Goal: Information Seeking & Learning: Learn about a topic

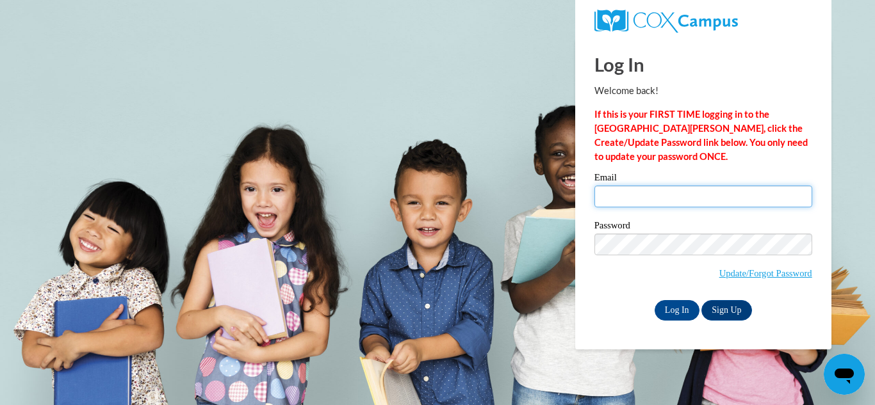
click at [682, 193] on input "Email" at bounding box center [703, 197] width 218 height 22
type input "astinson@grenadak12.com"
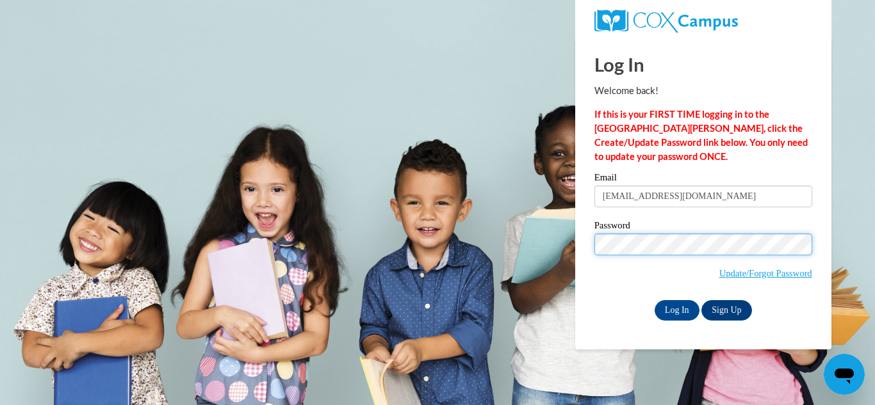
click at [655, 300] on input "Log In" at bounding box center [677, 310] width 45 height 20
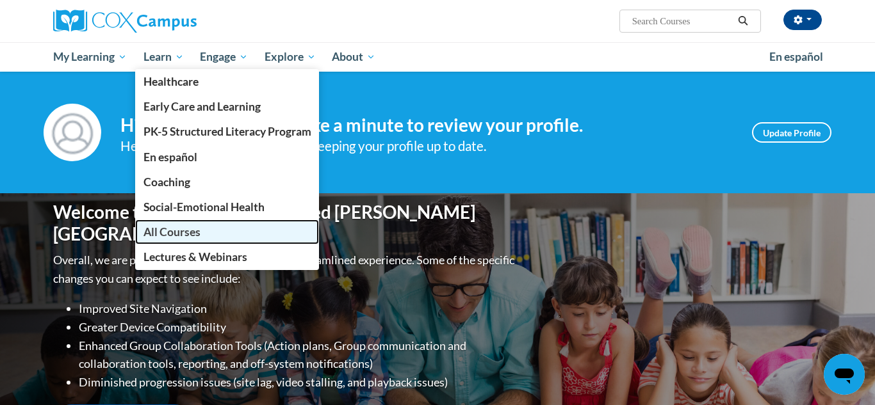
click at [193, 230] on span "All Courses" at bounding box center [171, 231] width 57 height 13
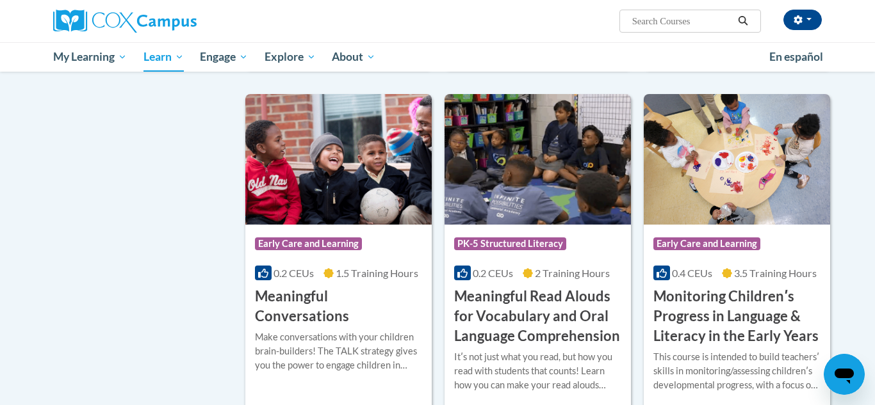
scroll to position [1846, 0]
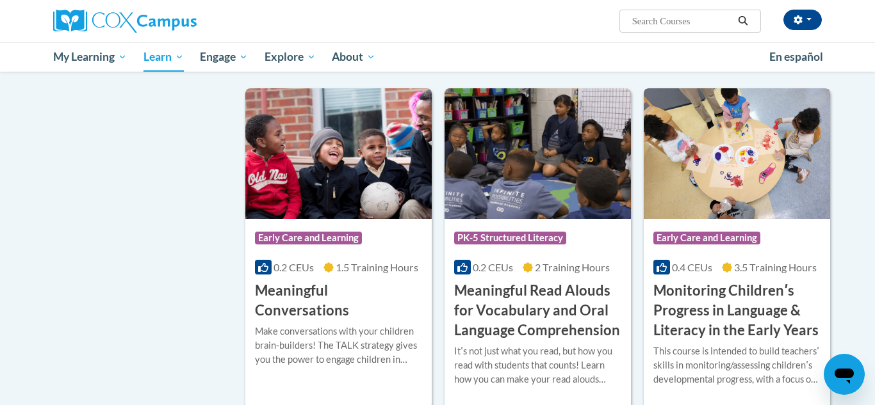
click at [693, 245] on span "Early Care and Learning" at bounding box center [706, 238] width 107 height 13
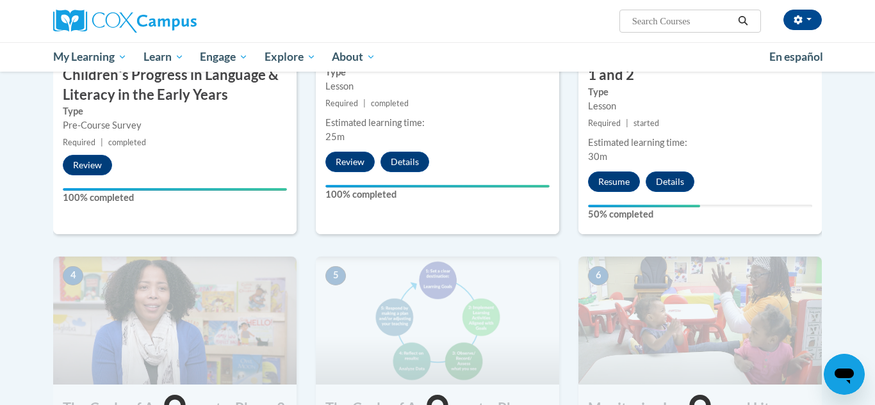
scroll to position [478, 0]
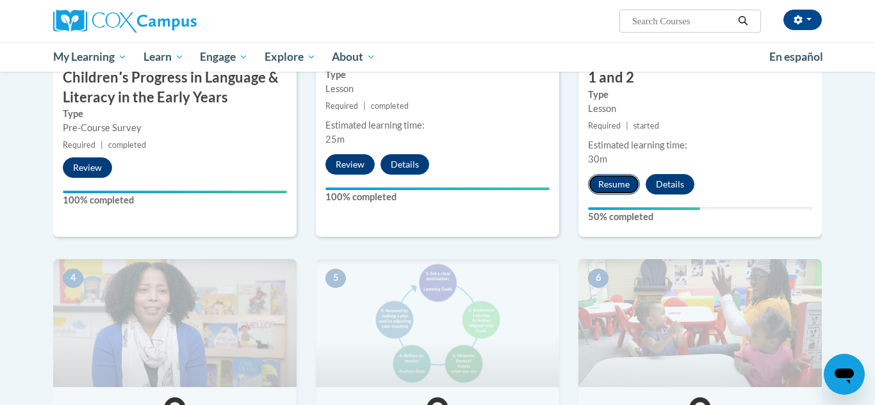
click at [635, 186] on button "Resume" at bounding box center [614, 184] width 52 height 20
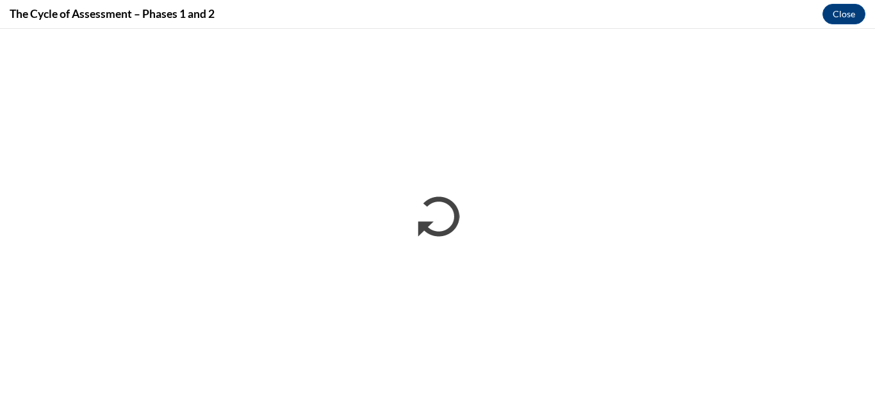
scroll to position [0, 0]
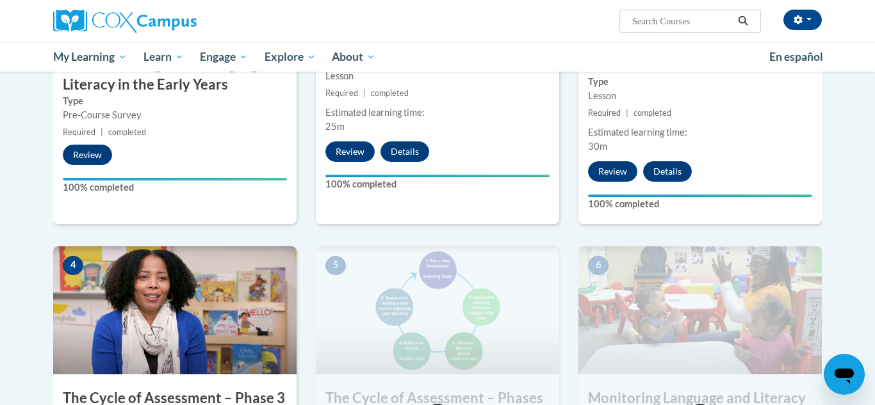
scroll to position [704, 0]
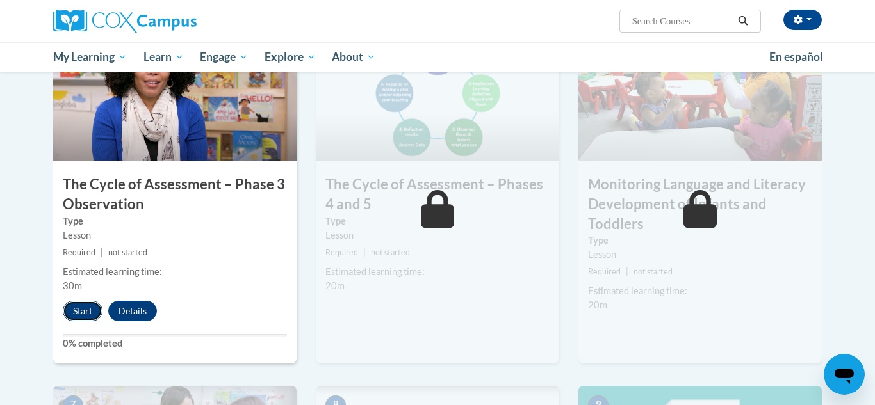
click at [86, 309] on button "Start" at bounding box center [83, 311] width 40 height 20
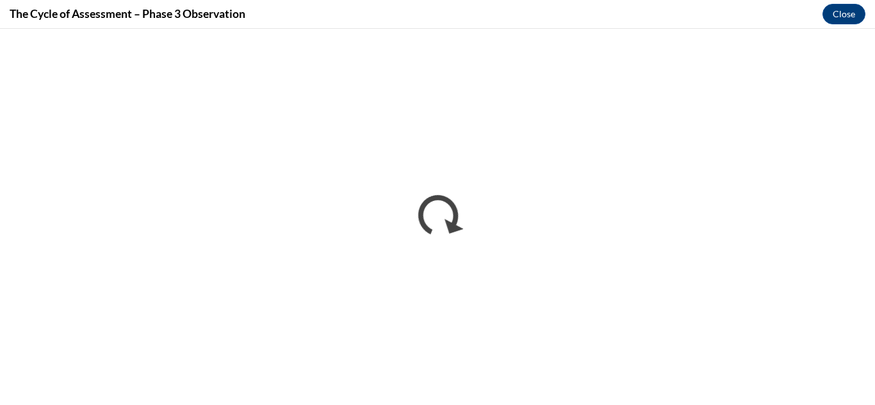
scroll to position [0, 0]
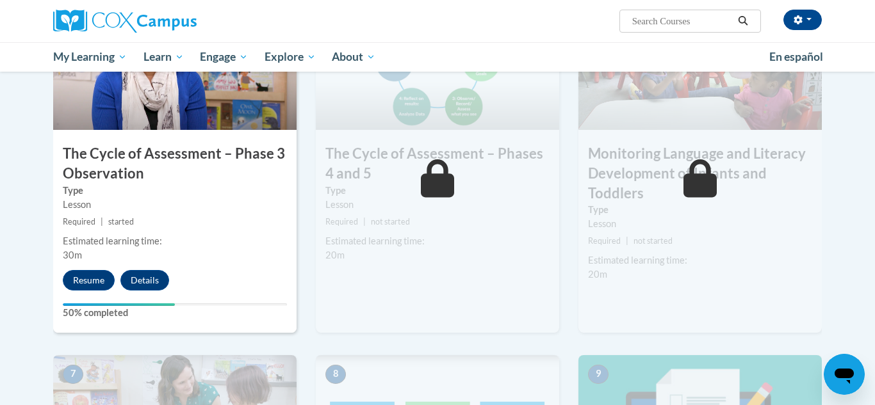
scroll to position [743, 0]
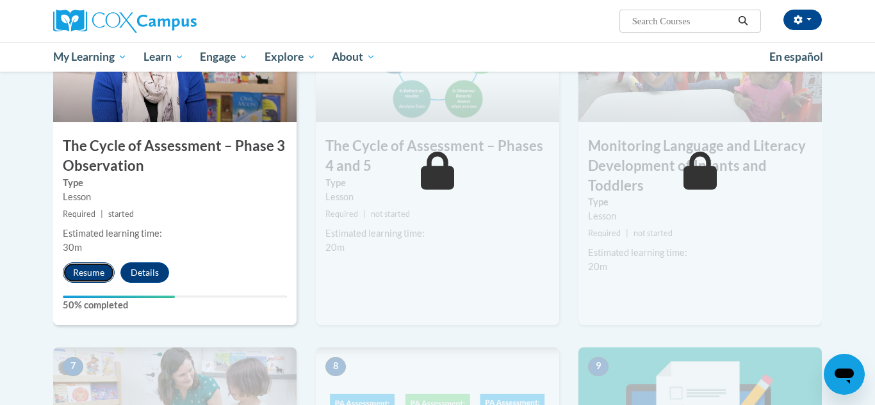
click at [103, 267] on button "Resume" at bounding box center [89, 273] width 52 height 20
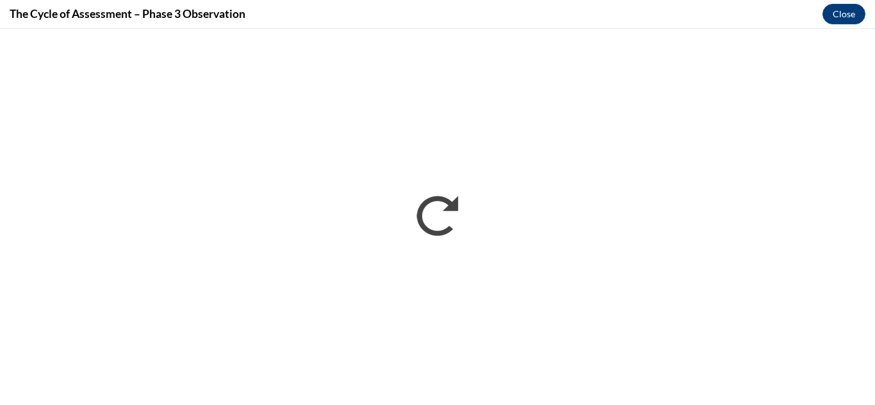
scroll to position [0, 0]
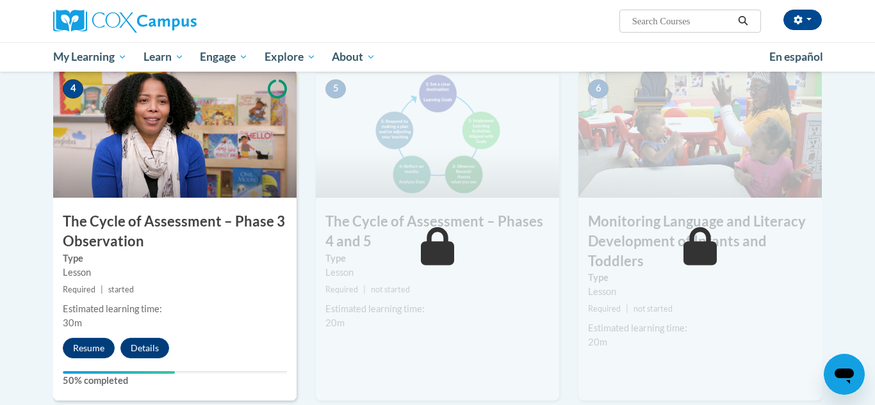
scroll to position [797, 0]
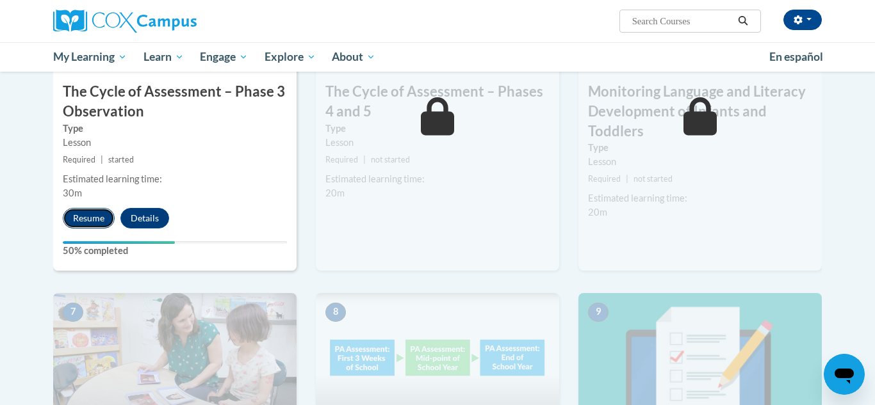
click at [95, 219] on button "Resume" at bounding box center [89, 218] width 52 height 20
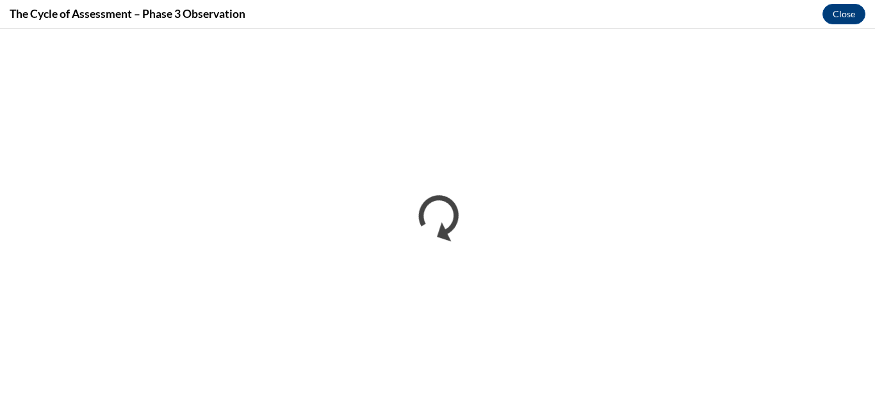
scroll to position [0, 0]
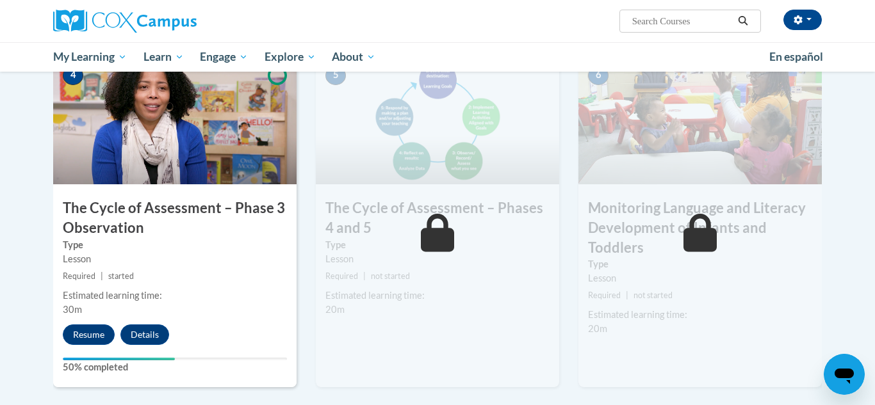
scroll to position [745, 0]
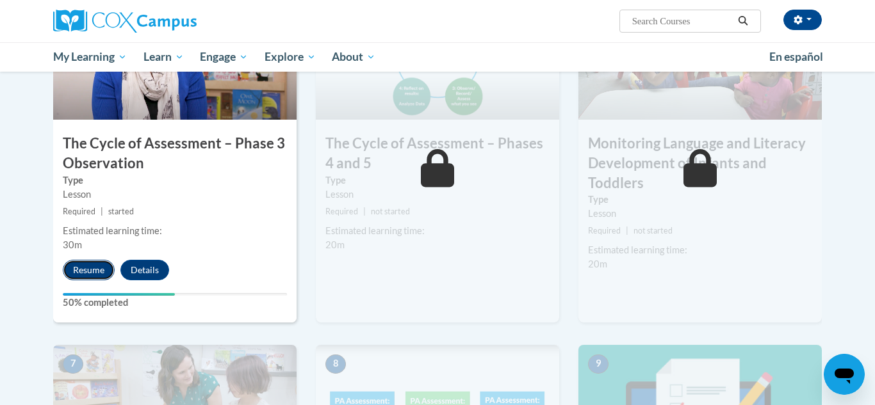
click at [81, 271] on button "Resume" at bounding box center [89, 270] width 52 height 20
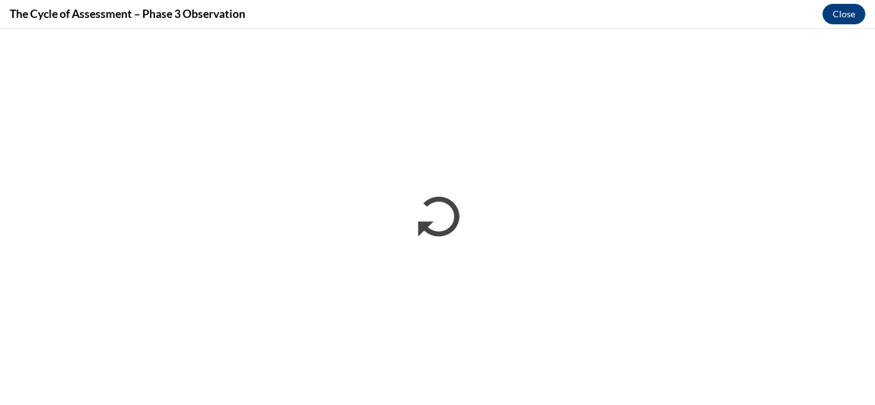
scroll to position [0, 0]
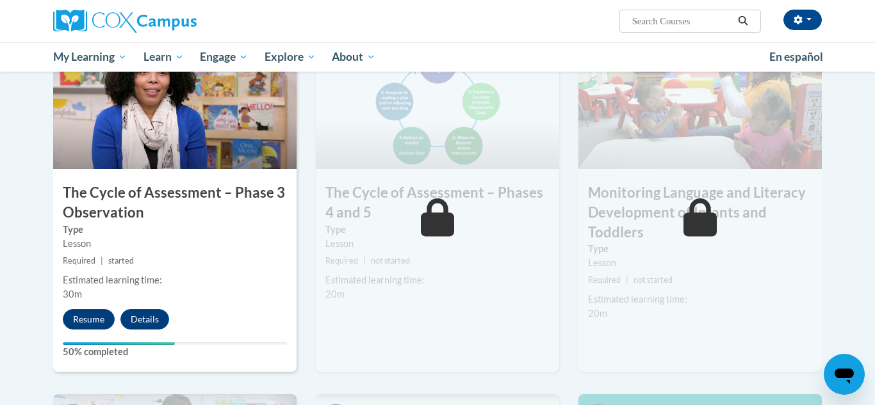
scroll to position [699, 0]
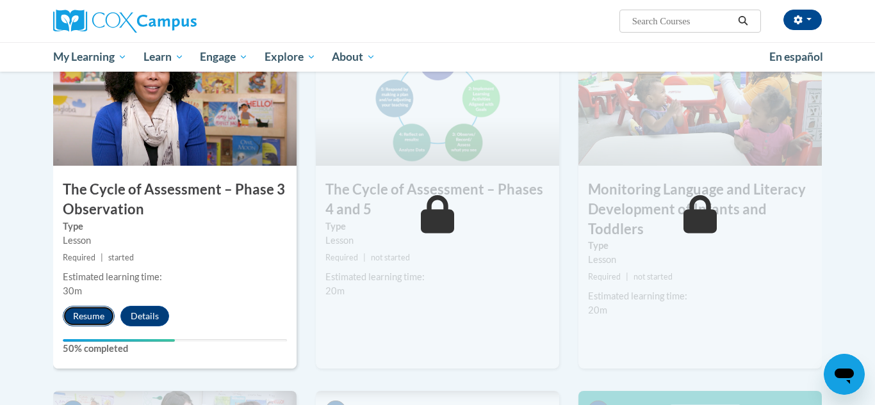
click at [88, 322] on button "Resume" at bounding box center [89, 316] width 52 height 20
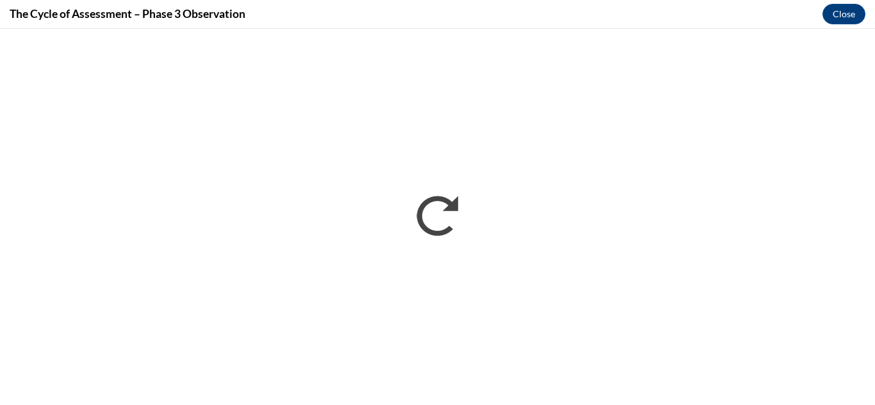
scroll to position [0, 0]
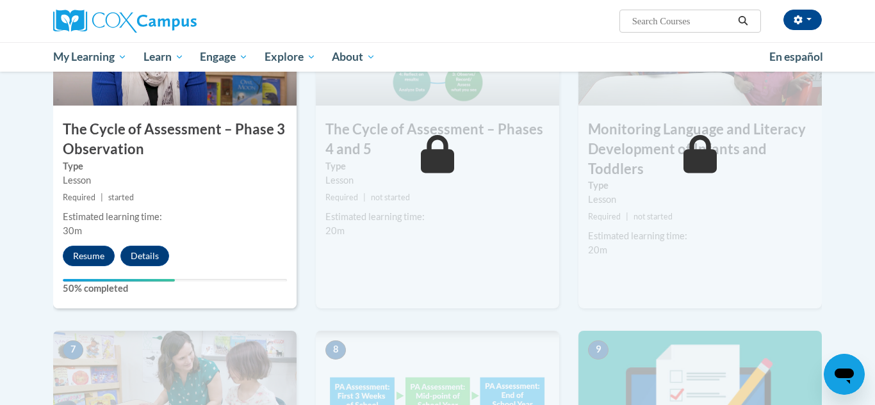
scroll to position [754, 0]
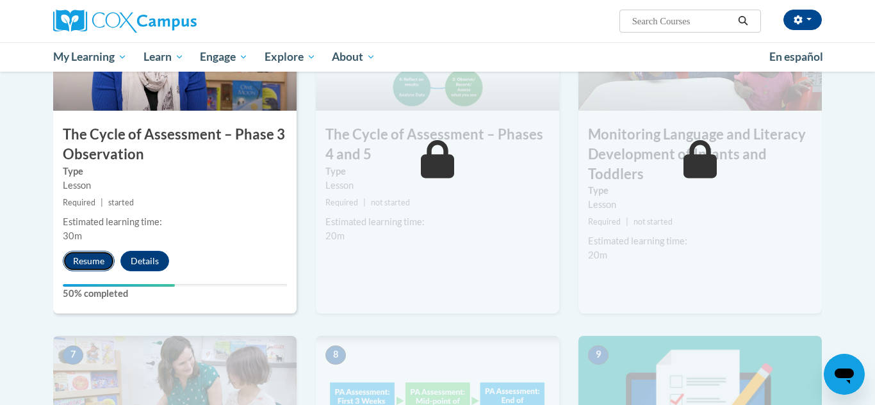
click at [94, 254] on button "Resume" at bounding box center [89, 261] width 52 height 20
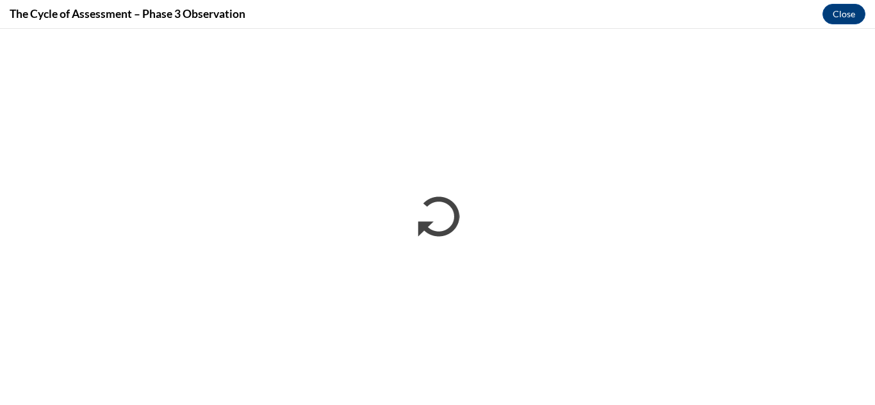
scroll to position [0, 0]
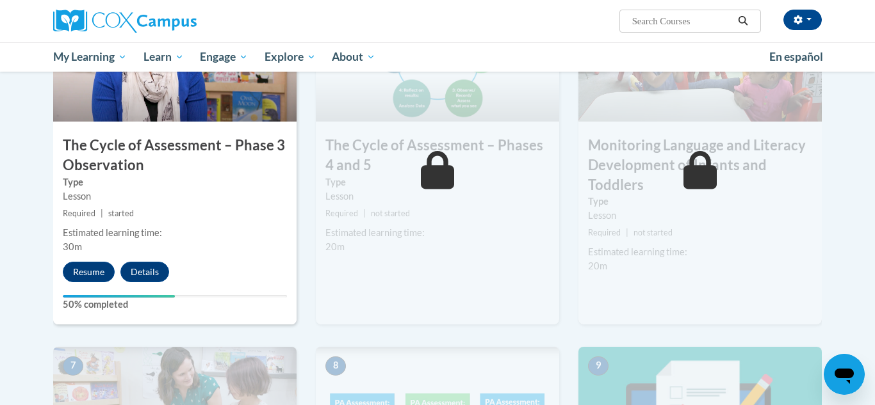
scroll to position [774, 0]
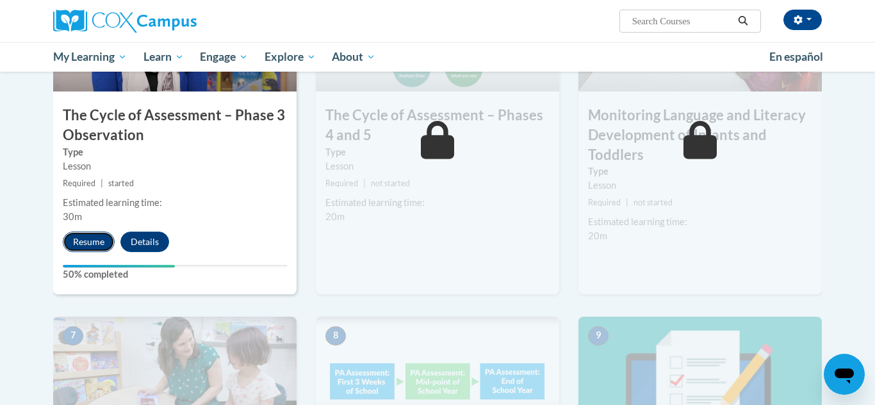
click at [85, 232] on button "Resume" at bounding box center [89, 242] width 52 height 20
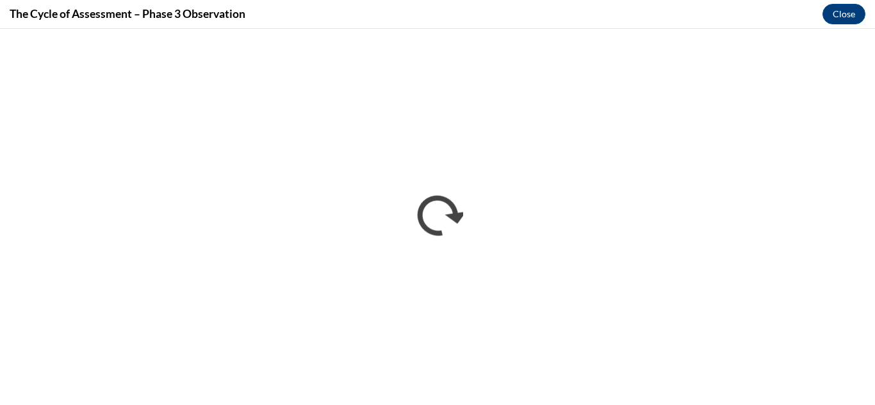
scroll to position [0, 0]
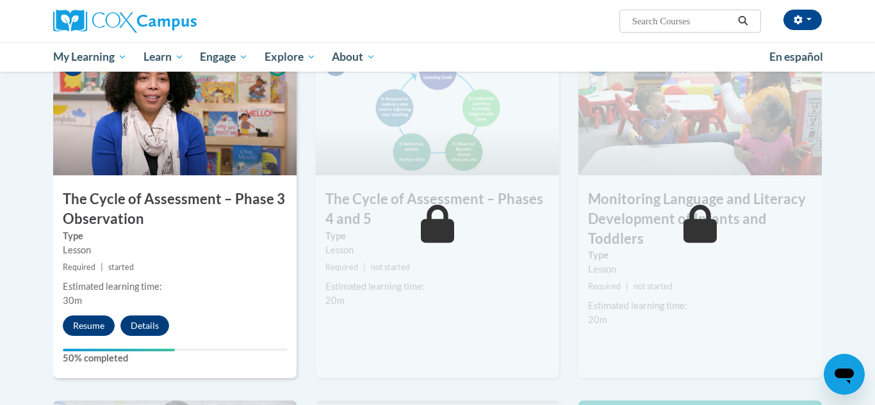
scroll to position [692, 0]
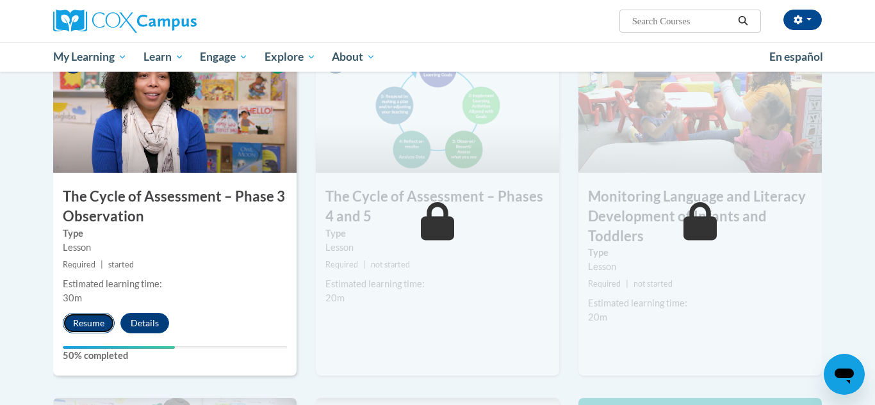
click at [109, 319] on button "Resume" at bounding box center [89, 323] width 52 height 20
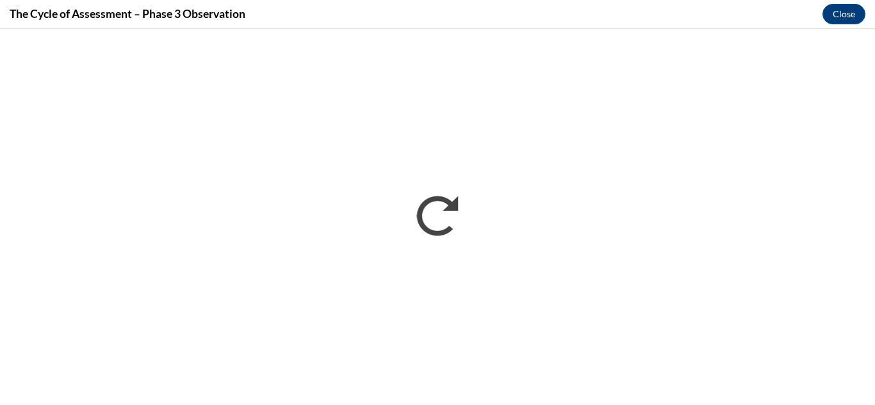
scroll to position [0, 0]
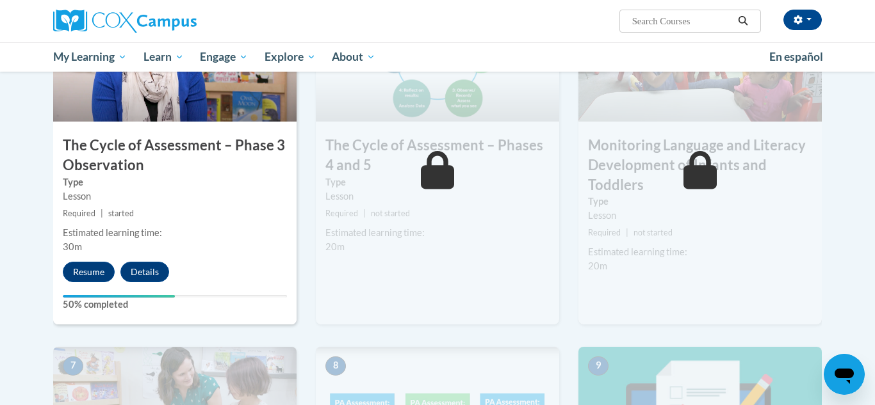
scroll to position [749, 0]
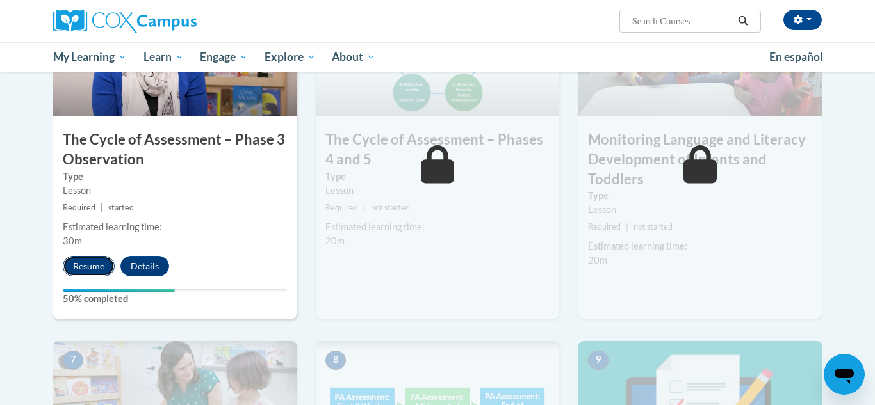
click at [93, 271] on button "Resume" at bounding box center [89, 266] width 52 height 20
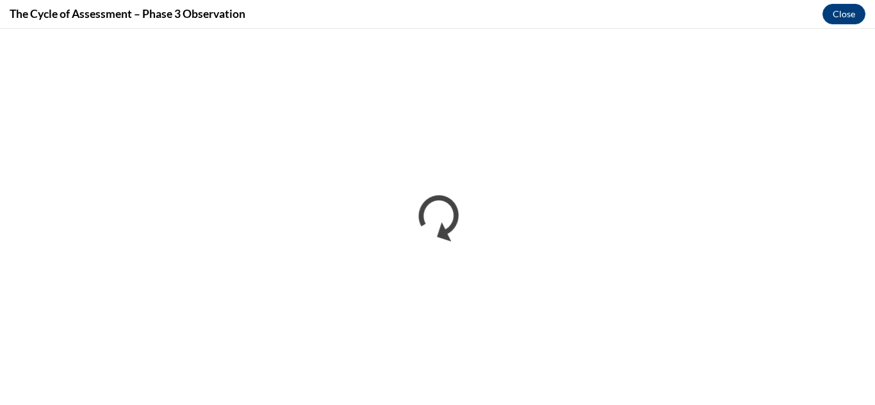
scroll to position [0, 0]
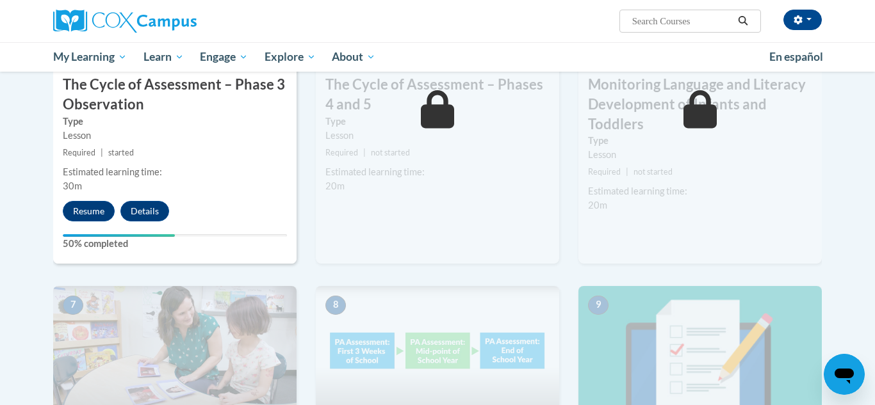
scroll to position [810, 0]
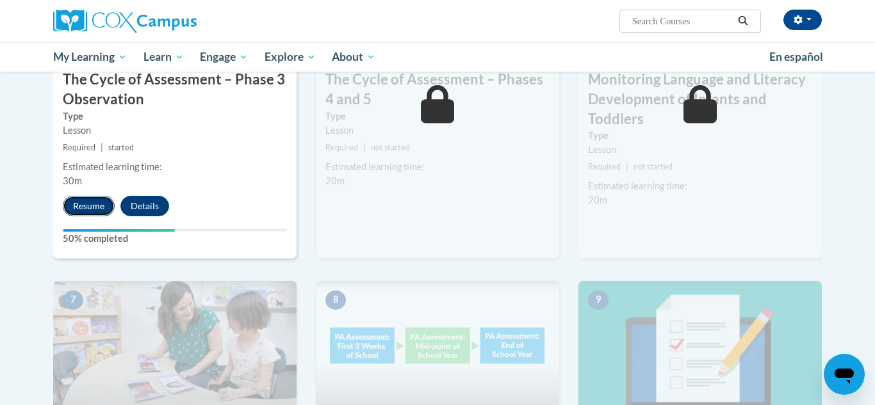
click at [86, 201] on button "Resume" at bounding box center [89, 206] width 52 height 20
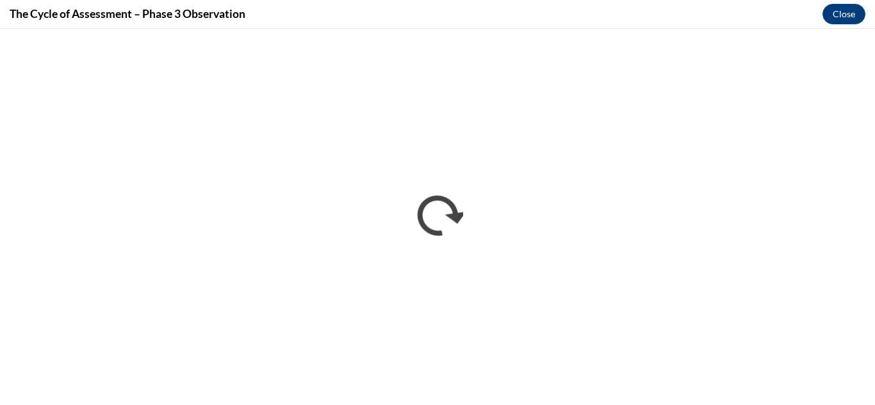
scroll to position [0, 0]
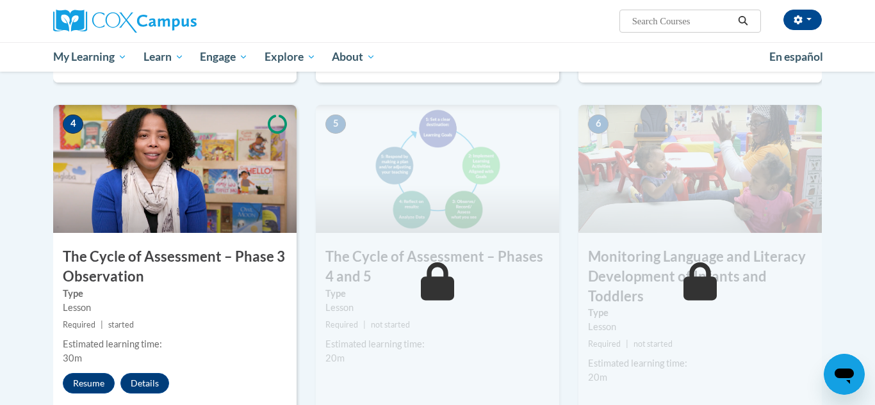
scroll to position [670, 0]
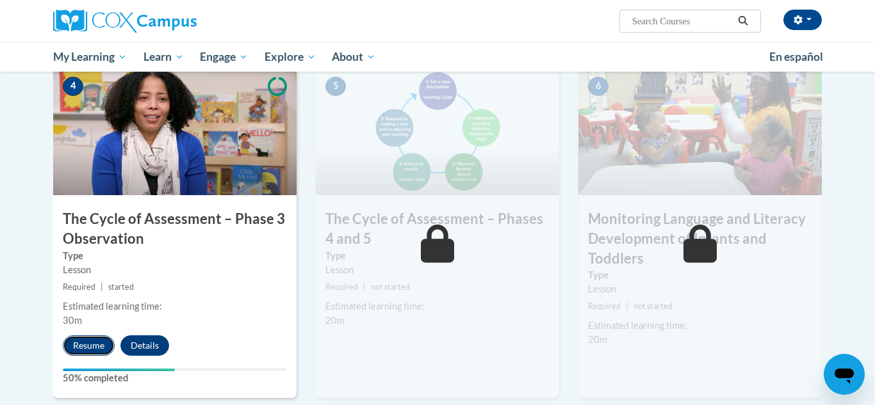
click at [86, 349] on button "Resume" at bounding box center [89, 346] width 52 height 20
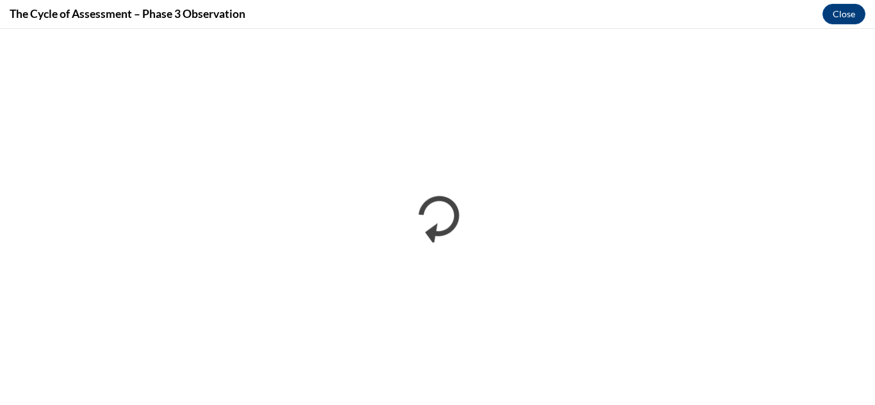
scroll to position [0, 0]
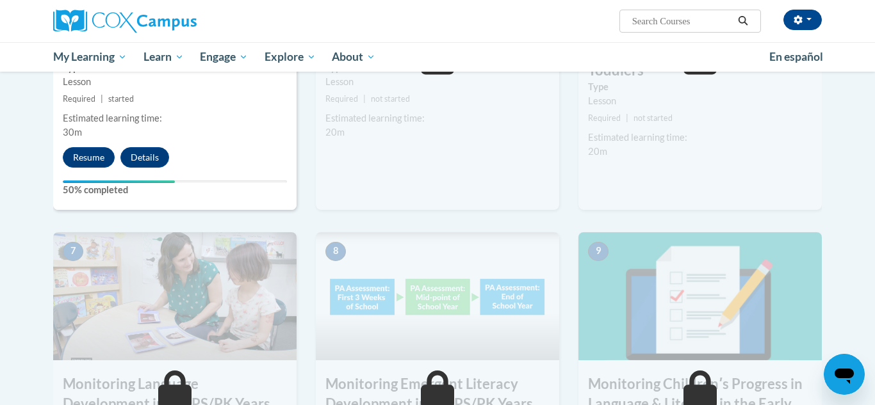
scroll to position [853, 0]
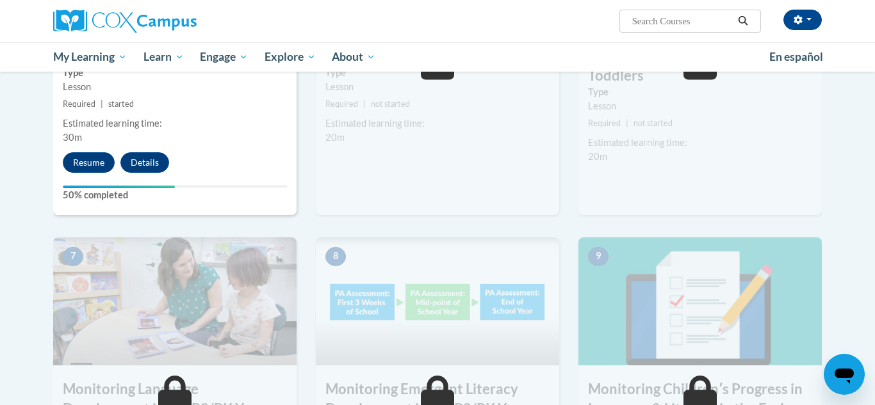
click at [64, 155] on div "Resume Details Feedback" at bounding box center [119, 162] width 132 height 20
click at [95, 167] on button "Resume" at bounding box center [89, 162] width 52 height 20
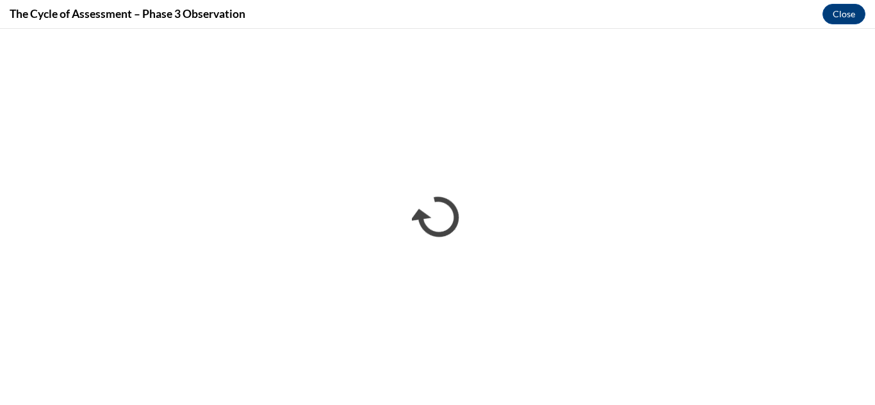
scroll to position [0, 0]
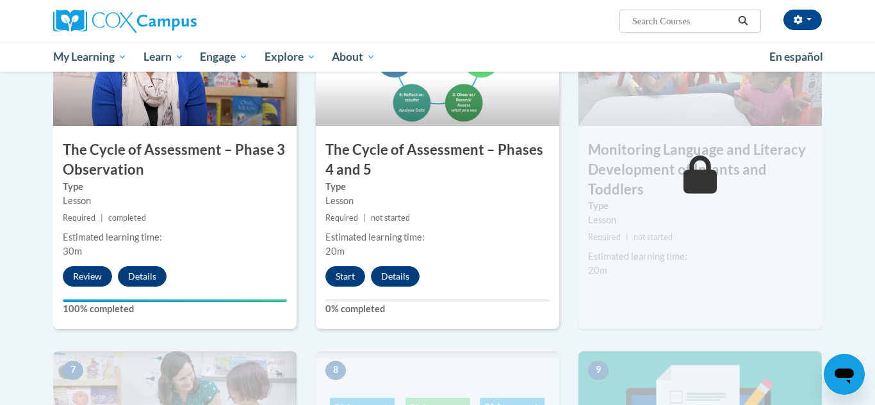
scroll to position [745, 0]
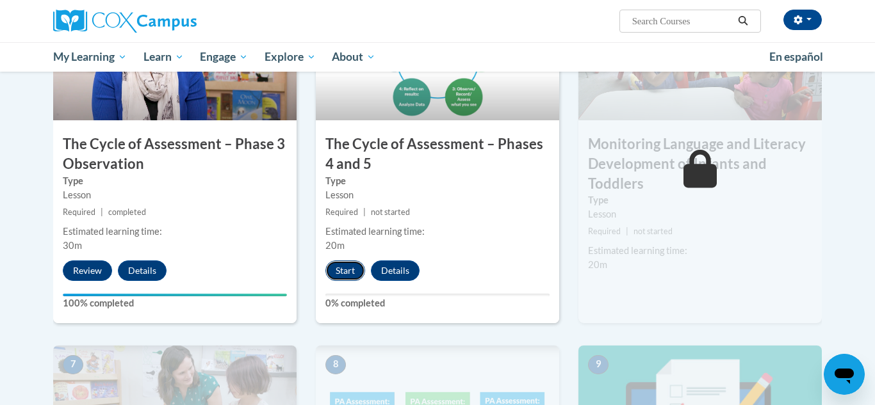
click at [332, 276] on button "Start" at bounding box center [345, 271] width 40 height 20
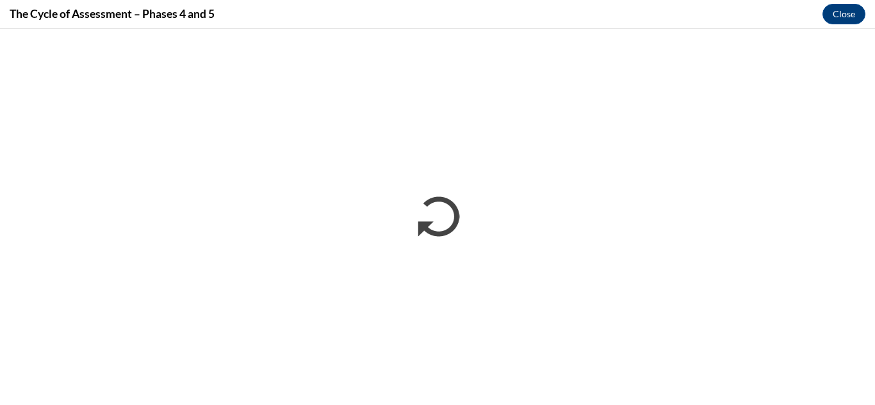
scroll to position [0, 0]
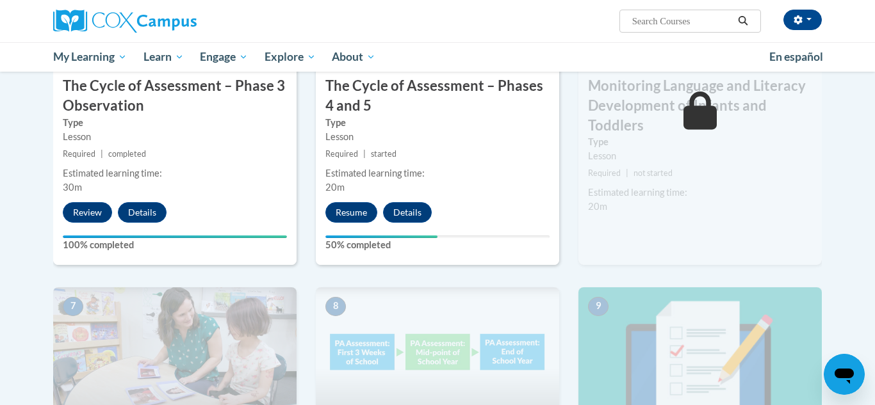
scroll to position [809, 0]
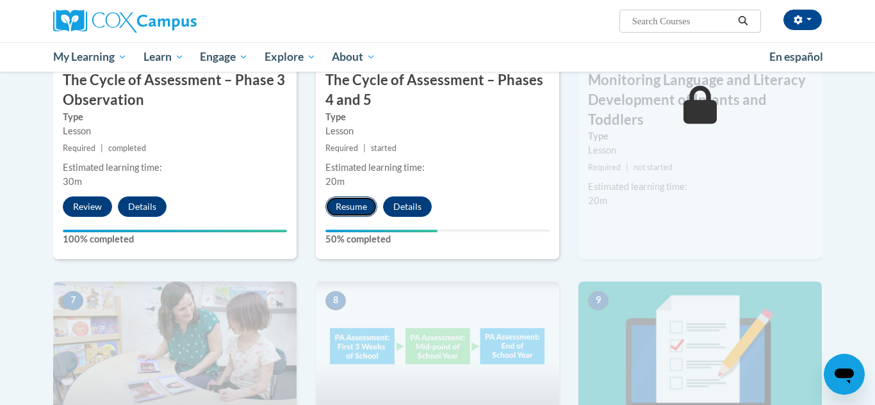
click at [359, 204] on button "Resume" at bounding box center [351, 207] width 52 height 20
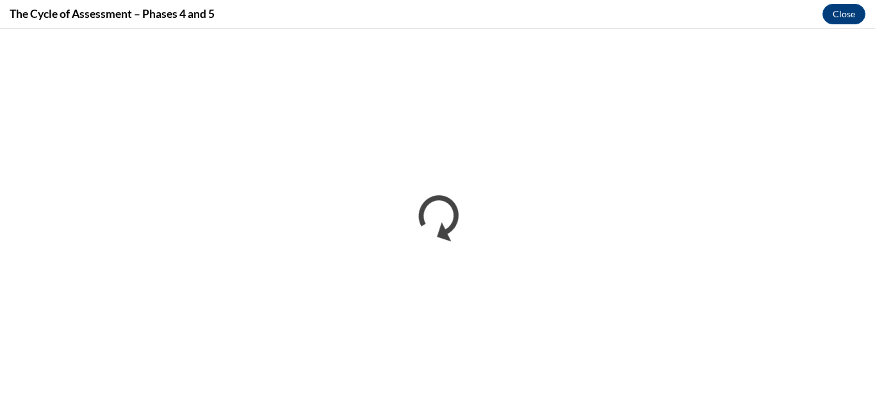
scroll to position [0, 0]
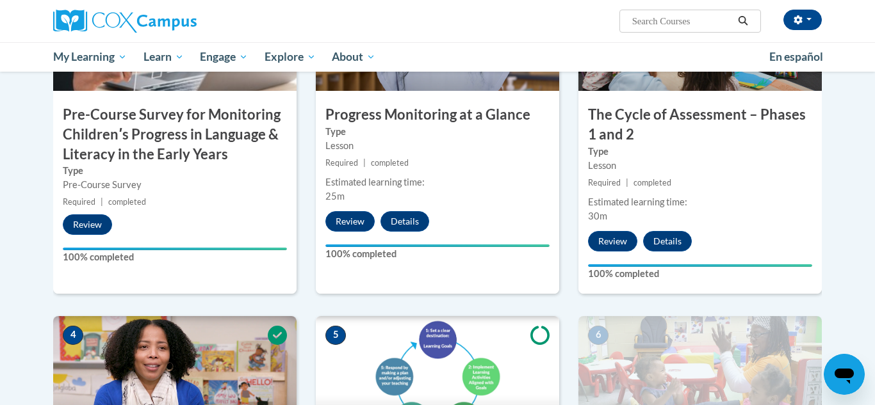
scroll to position [724, 0]
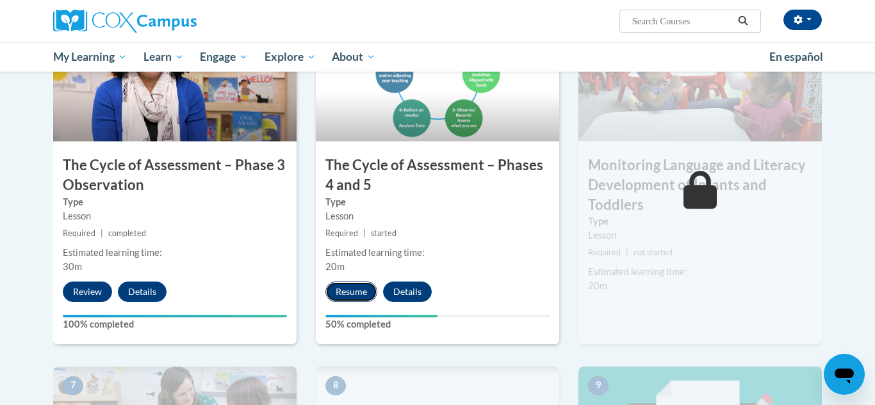
click at [356, 293] on button "Resume" at bounding box center [351, 292] width 52 height 20
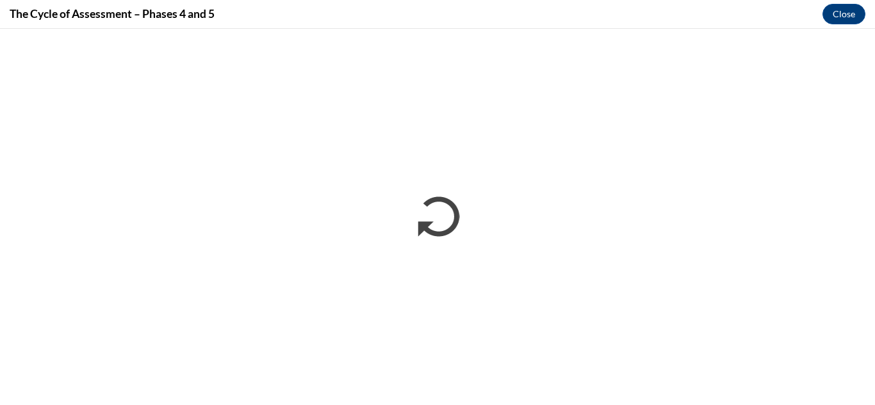
scroll to position [0, 0]
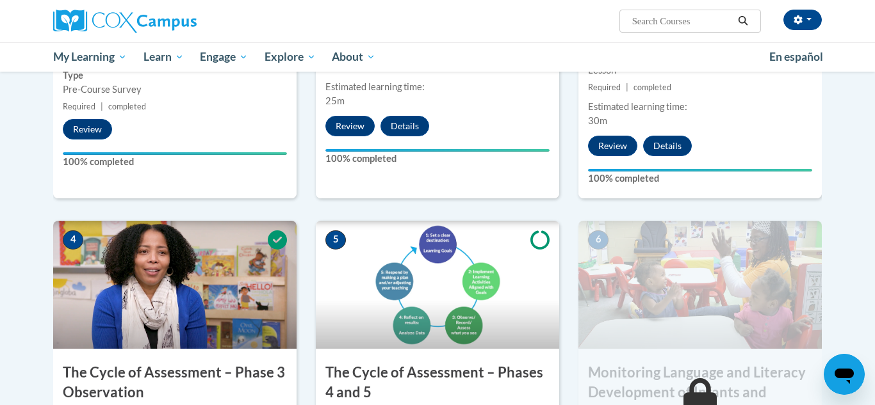
scroll to position [630, 0]
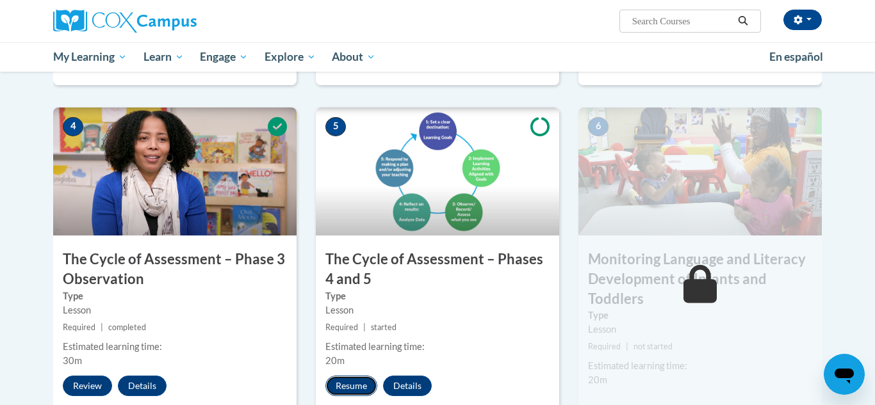
click at [349, 383] on button "Resume" at bounding box center [351, 386] width 52 height 20
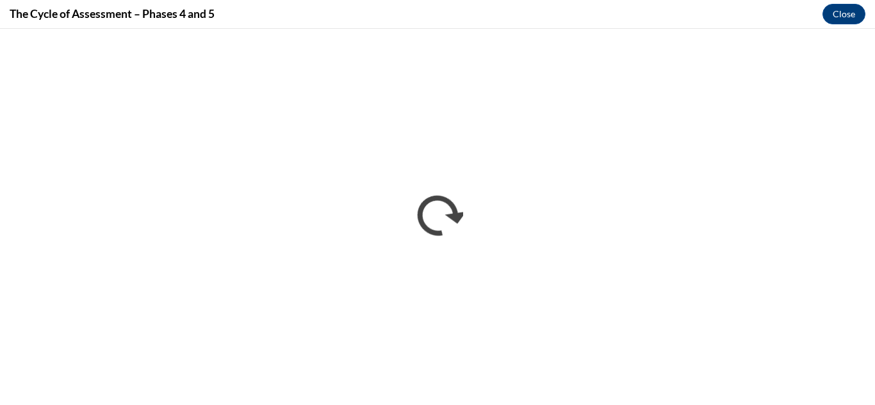
scroll to position [0, 0]
